Goal: Understand process/instructions: Learn how to perform a task or action

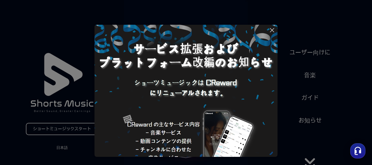
click at [273, 29] on icon at bounding box center [272, 30] width 7 height 7
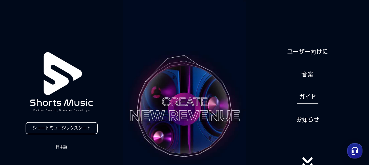
click at [306, 99] on font "ガイド" at bounding box center [307, 96] width 17 height 7
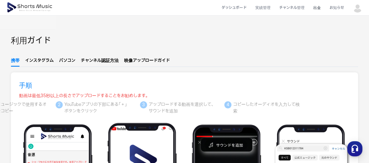
click at [321, 6] on font "出金" at bounding box center [317, 7] width 8 height 5
